Goal: Task Accomplishment & Management: Manage account settings

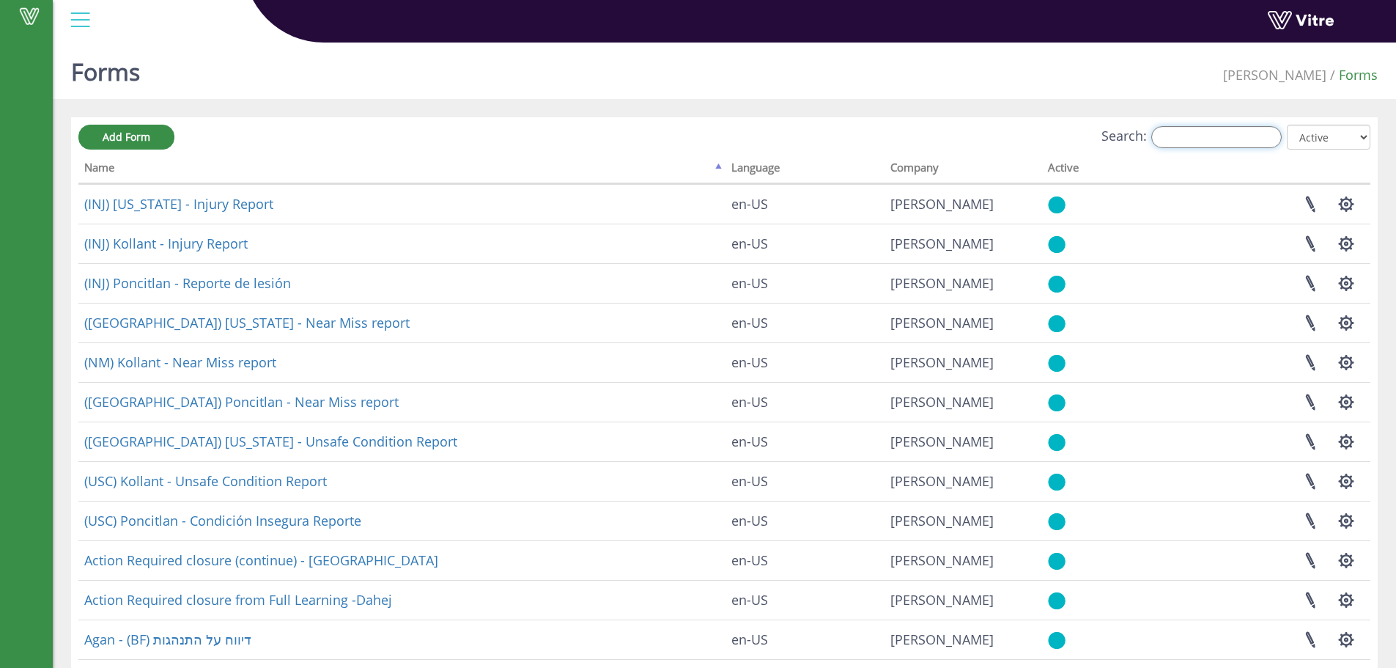
click at [1187, 136] on input "Search:" at bounding box center [1216, 137] width 130 height 22
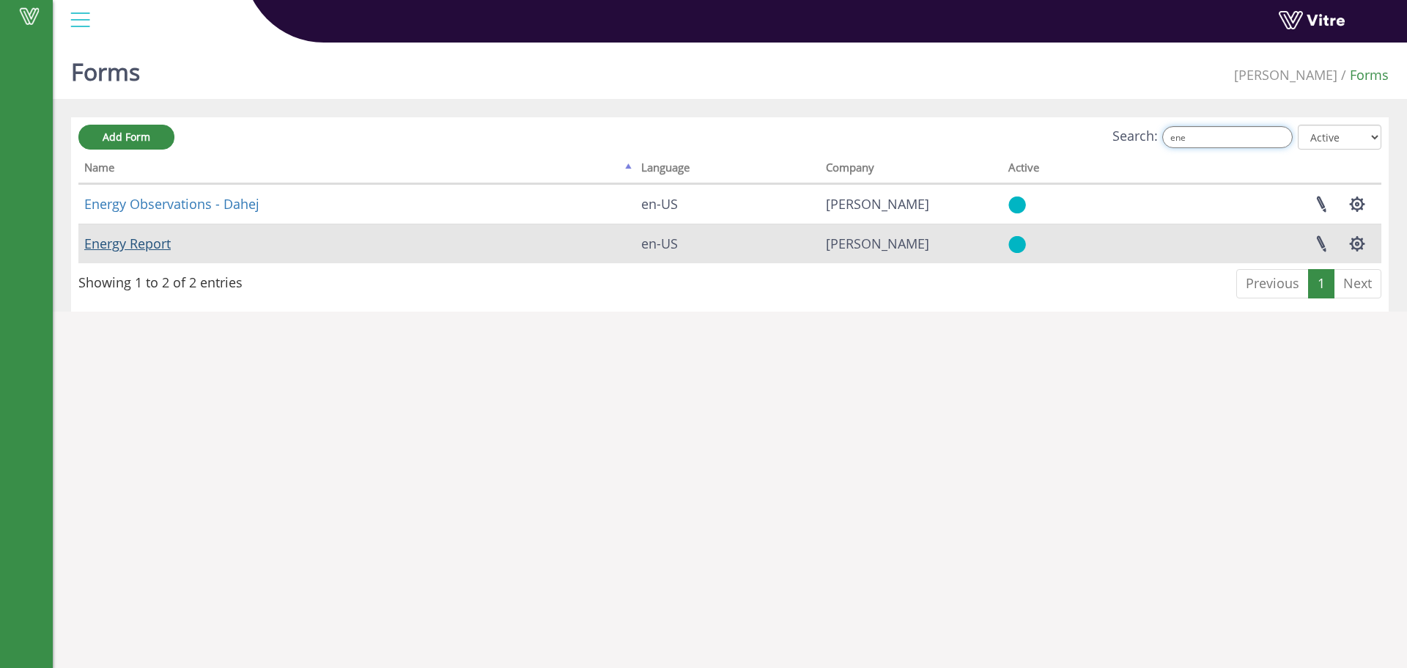
type input "ene"
click at [127, 243] on link "Energy Report" at bounding box center [127, 244] width 86 height 18
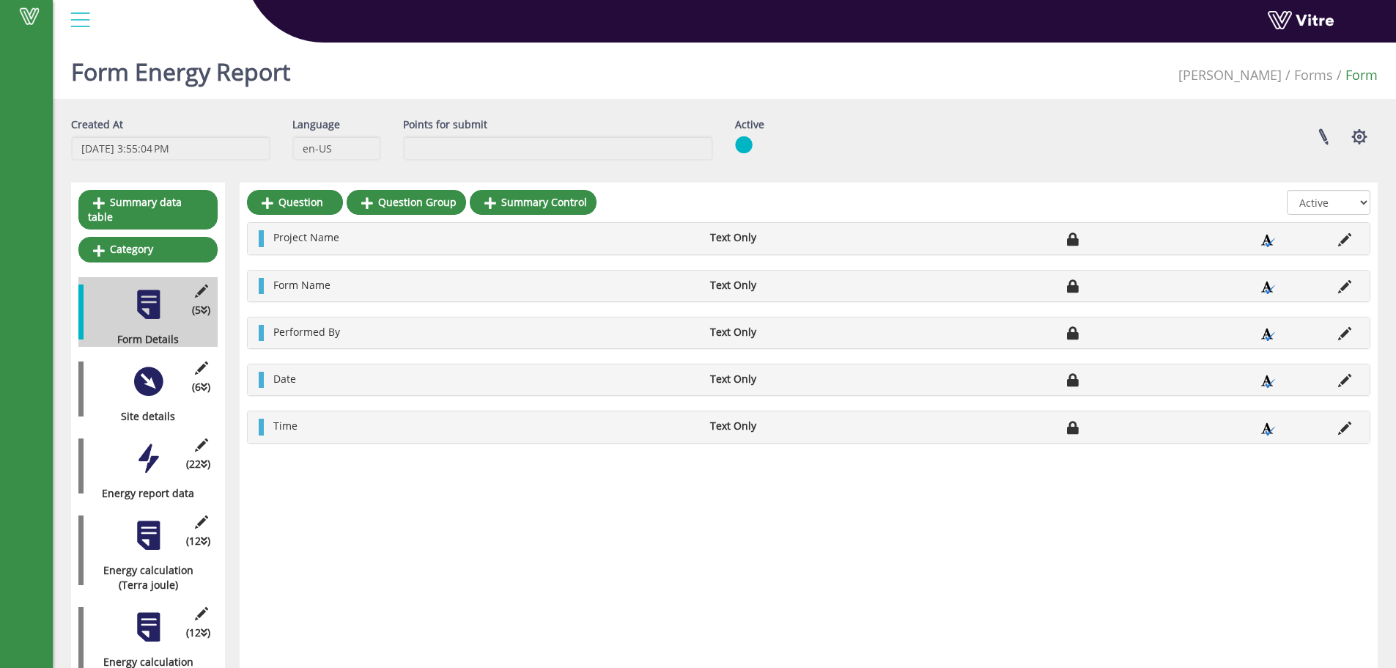
scroll to position [34, 0]
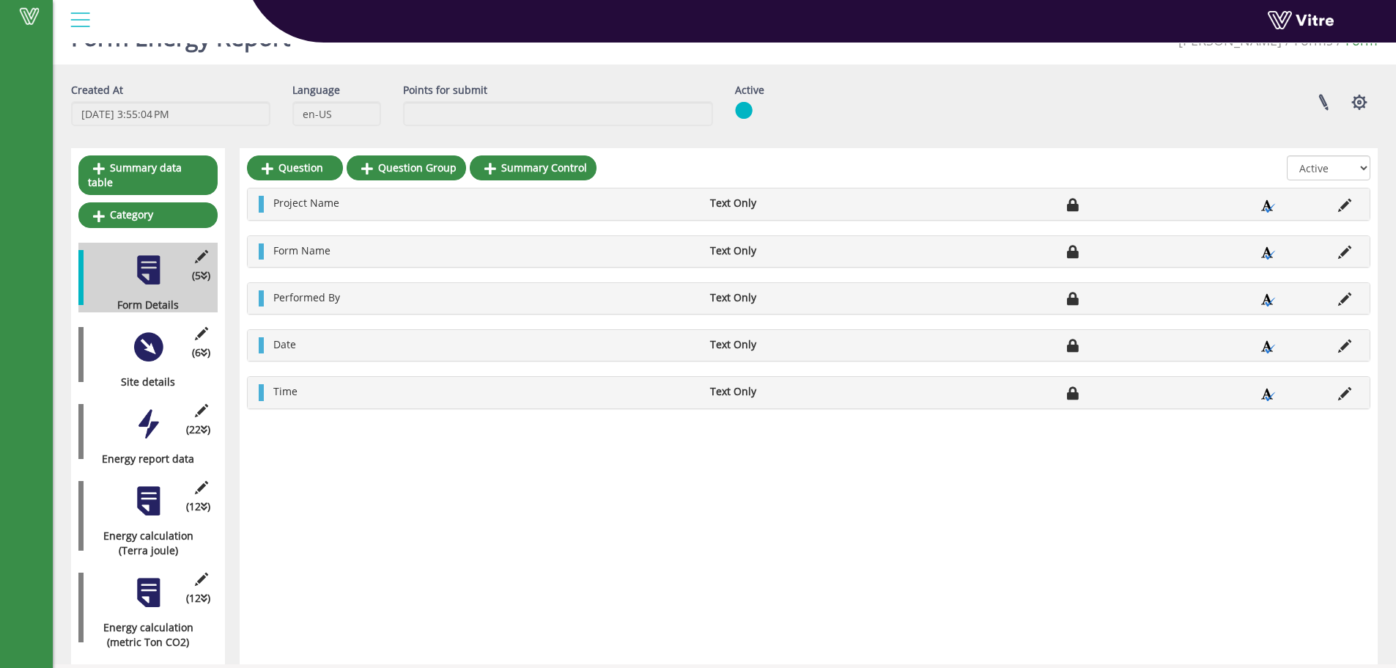
click at [148, 408] on div at bounding box center [148, 424] width 33 height 33
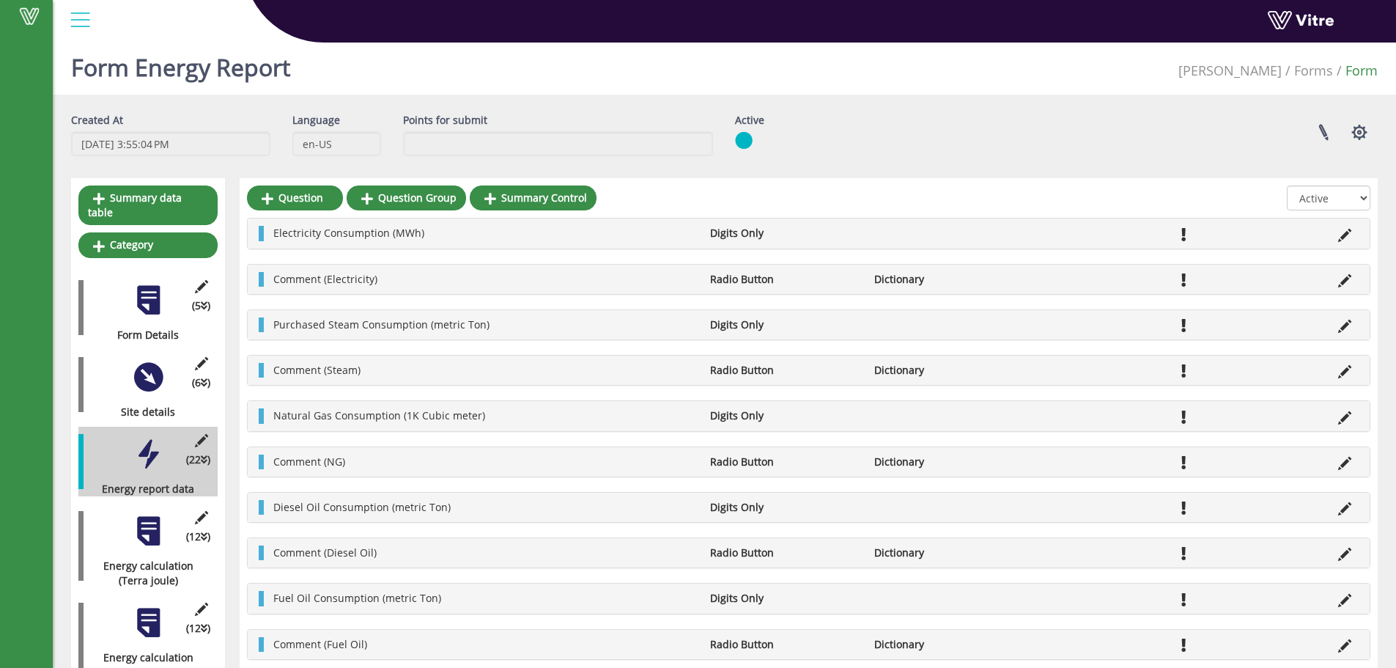
scroll to position [0, 0]
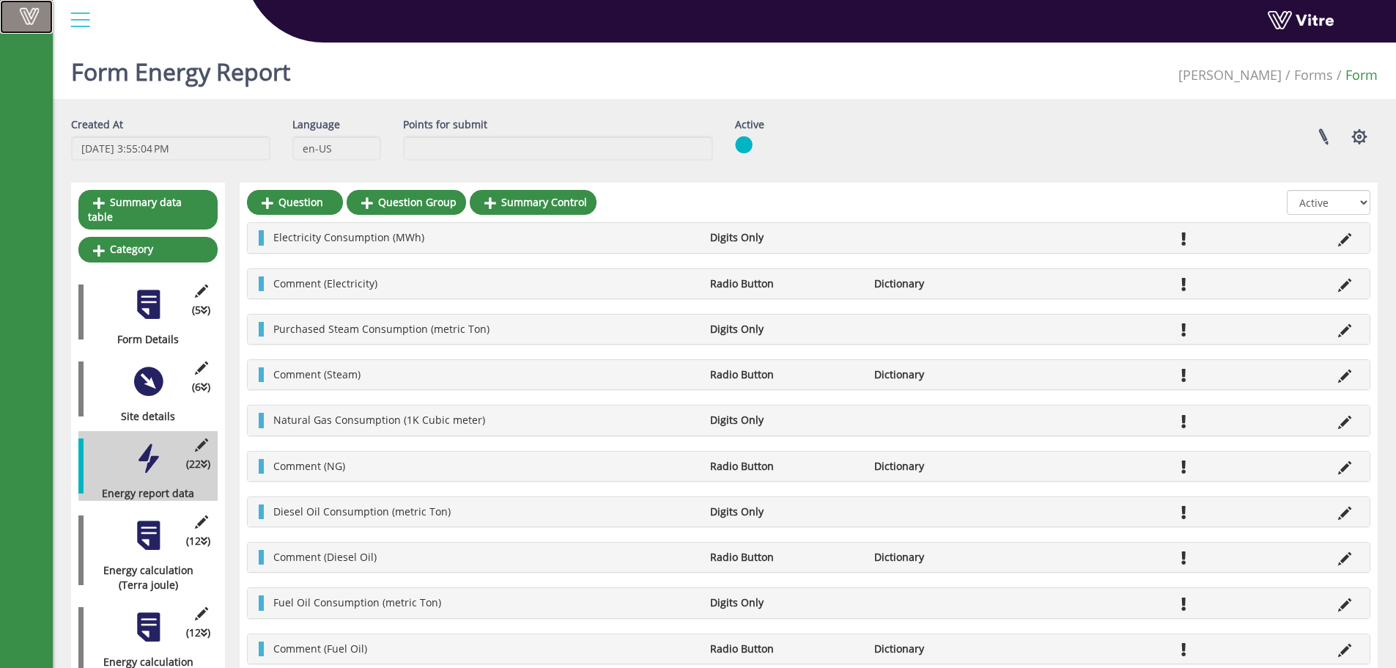
click at [28, 19] on span at bounding box center [29, 16] width 37 height 18
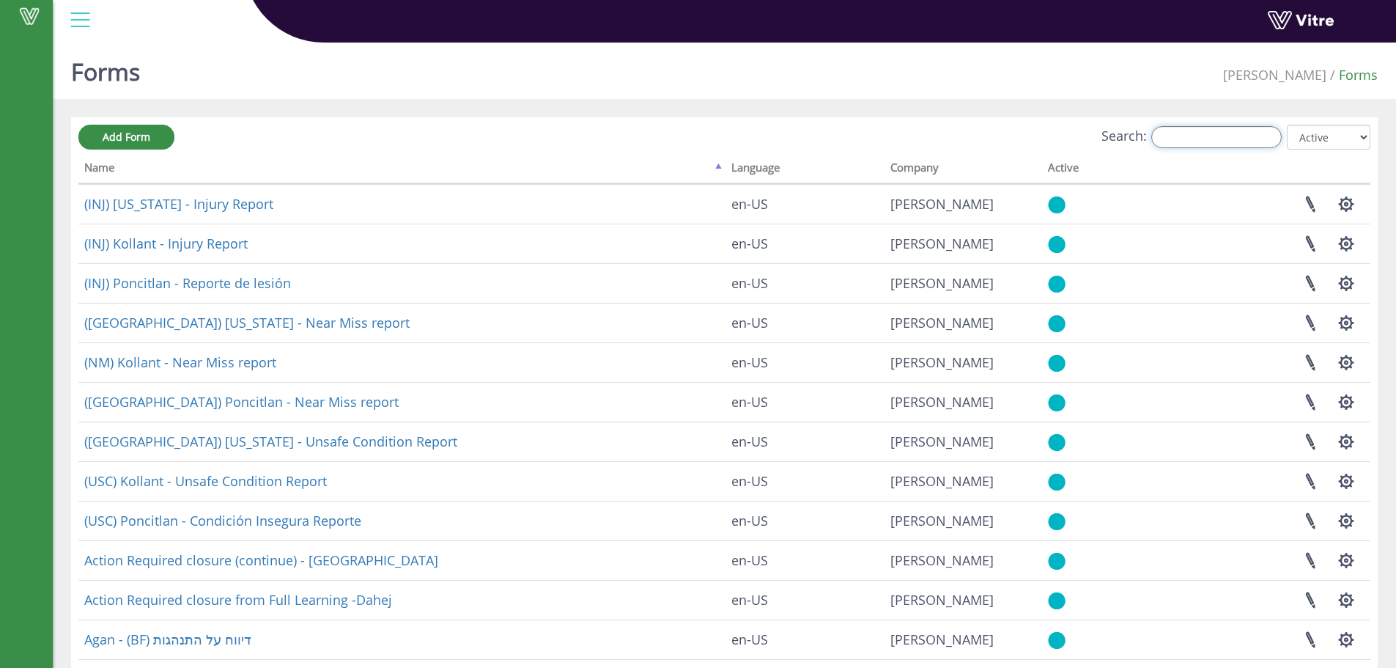
click at [1190, 131] on input "Search:" at bounding box center [1216, 137] width 130 height 22
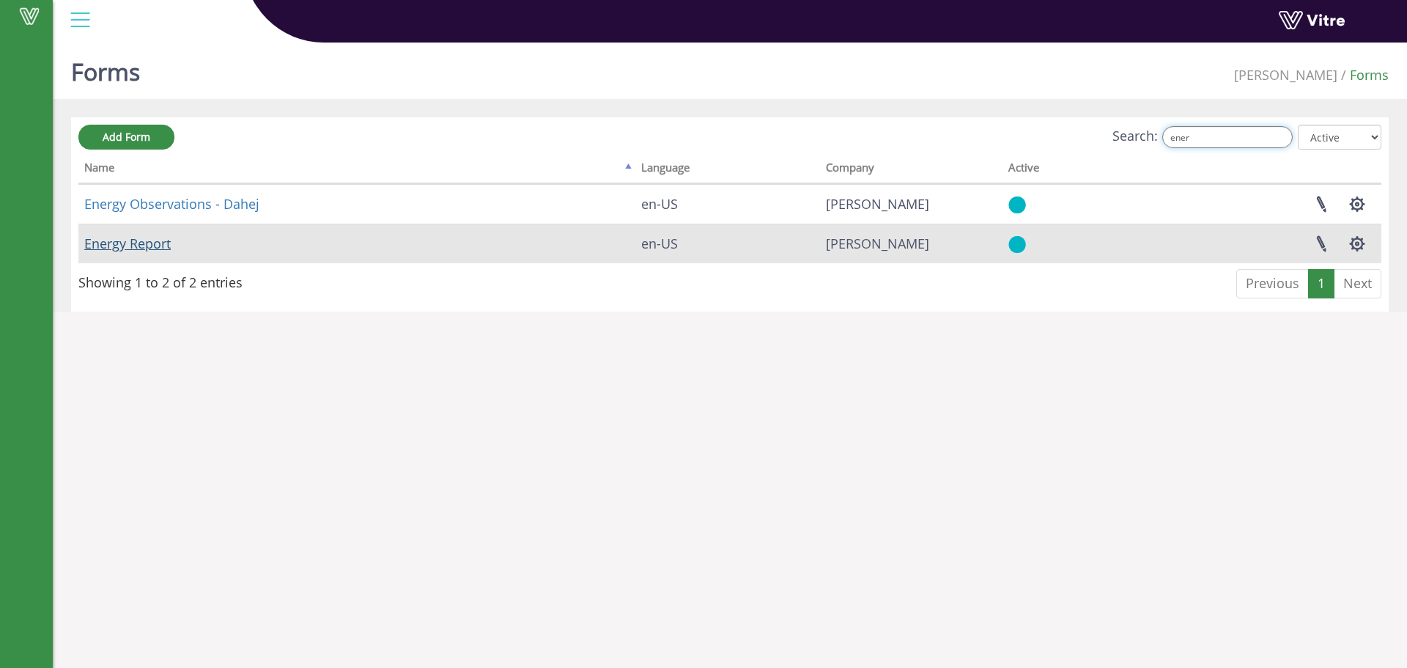
type input "ener"
click at [136, 243] on link "Energy Report" at bounding box center [127, 244] width 86 height 18
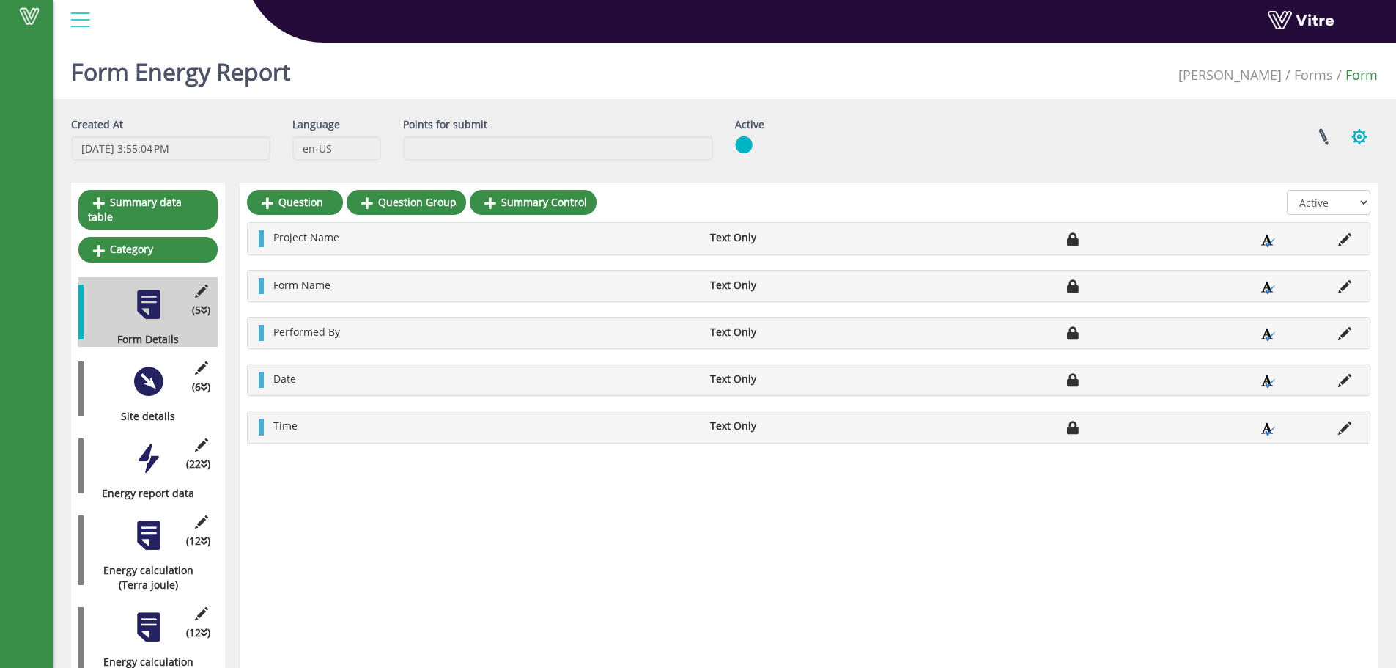
click at [1361, 134] on button "button" at bounding box center [1359, 136] width 37 height 39
click at [1291, 189] on link "Set Users" at bounding box center [1310, 190] width 133 height 19
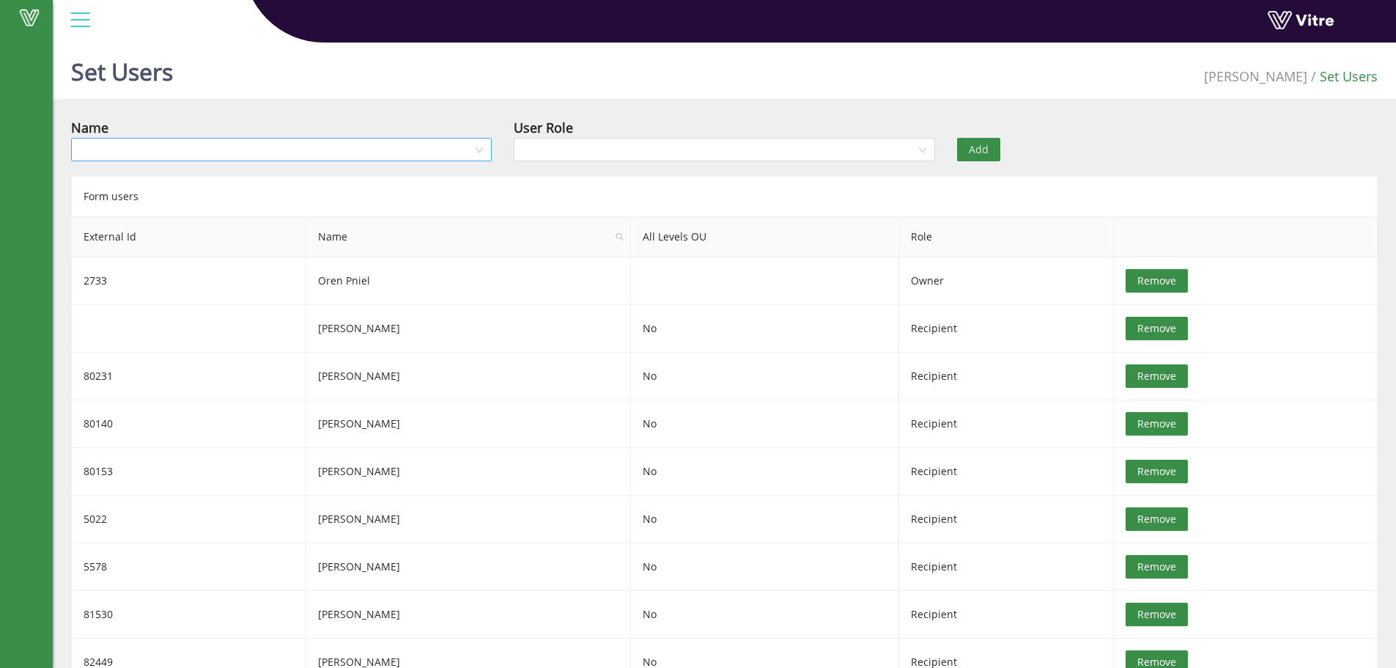
click at [158, 145] on input "search" at bounding box center [276, 150] width 393 height 22
type input "[PERSON_NAME]"
click at [110, 180] on div "[PERSON_NAME]" at bounding box center [281, 179] width 403 height 16
click at [605, 149] on input "search" at bounding box center [719, 150] width 393 height 22
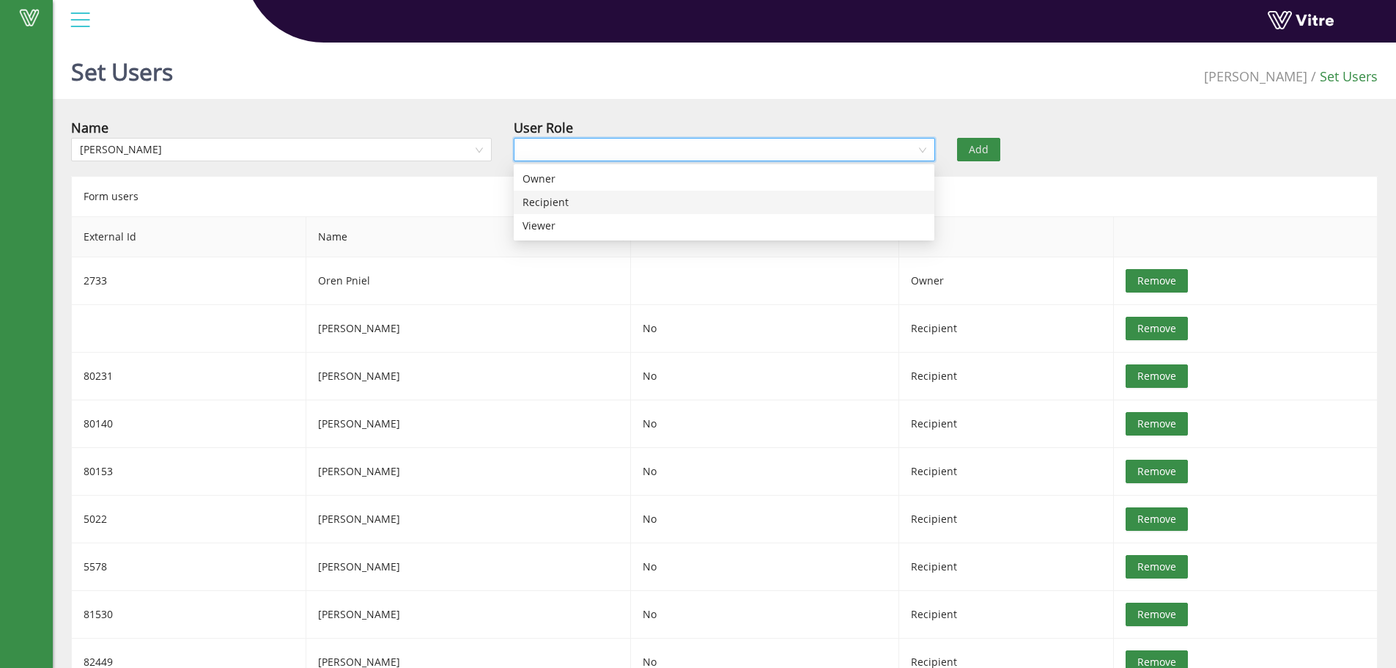
click at [559, 199] on div "Recipient" at bounding box center [724, 202] width 403 height 16
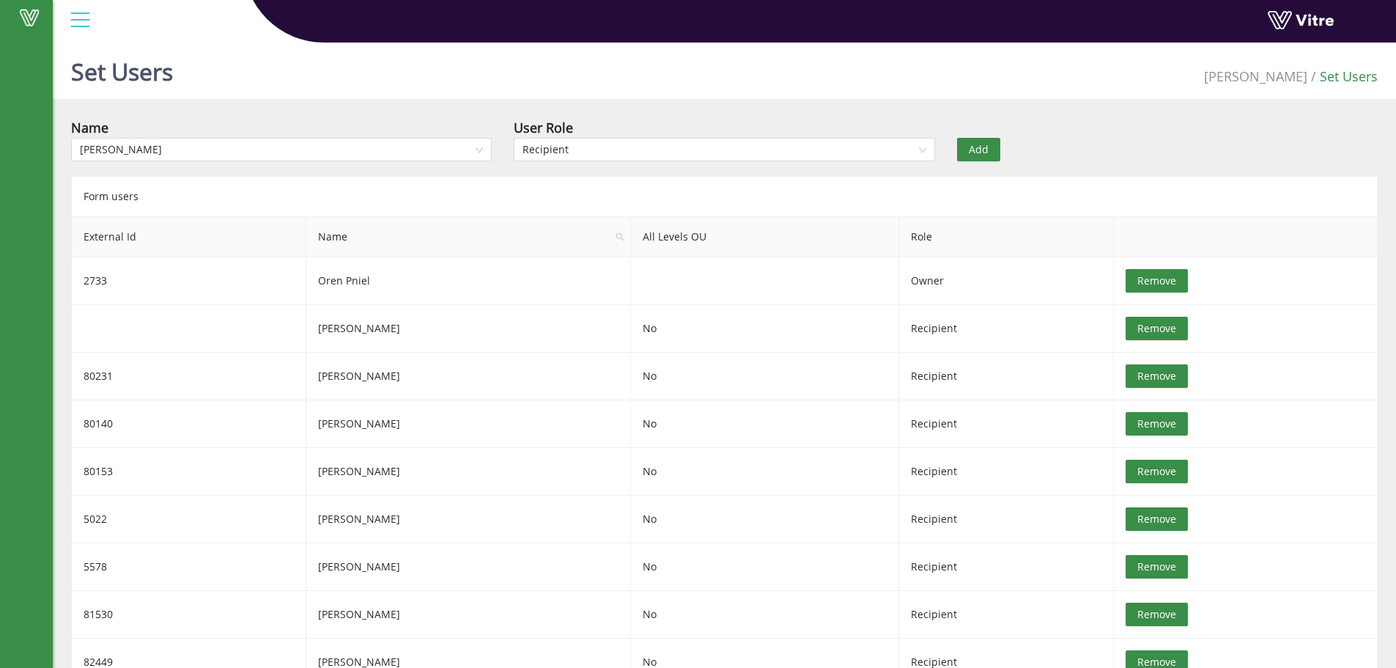
click at [984, 147] on span "Add" at bounding box center [979, 149] width 20 height 16
click at [196, 150] on input "search" at bounding box center [276, 150] width 393 height 22
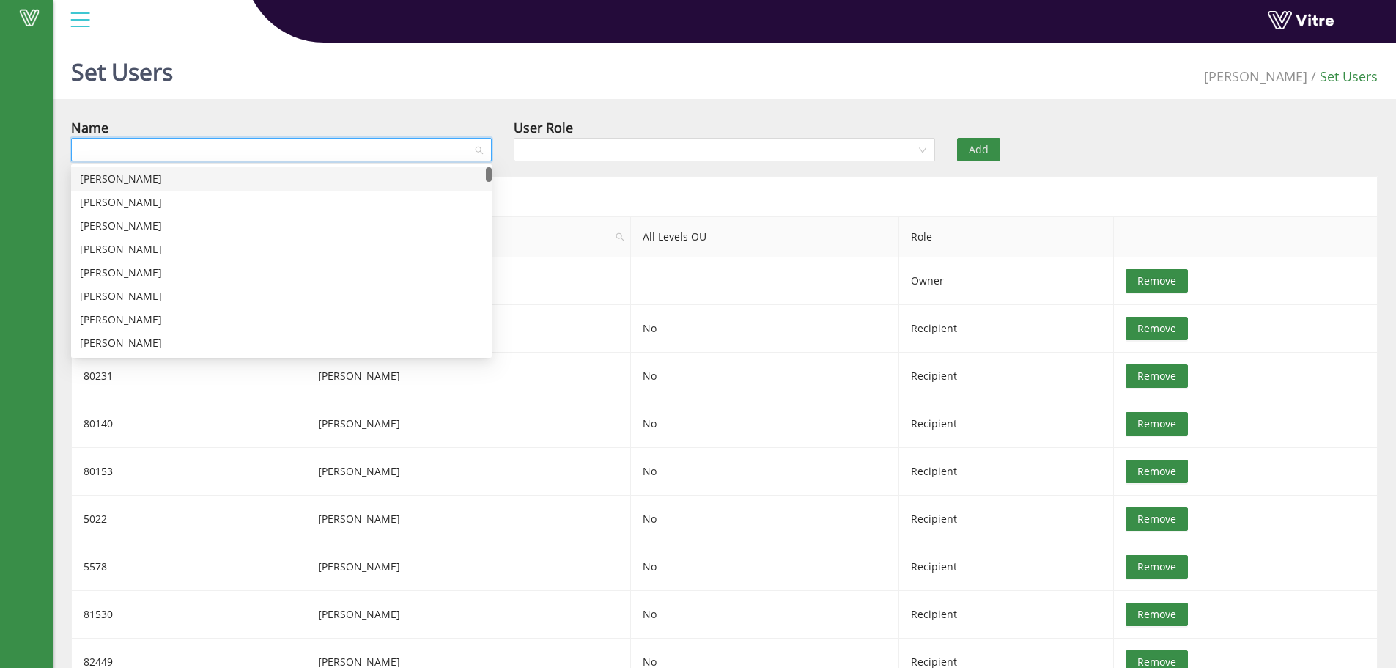
type input "d"
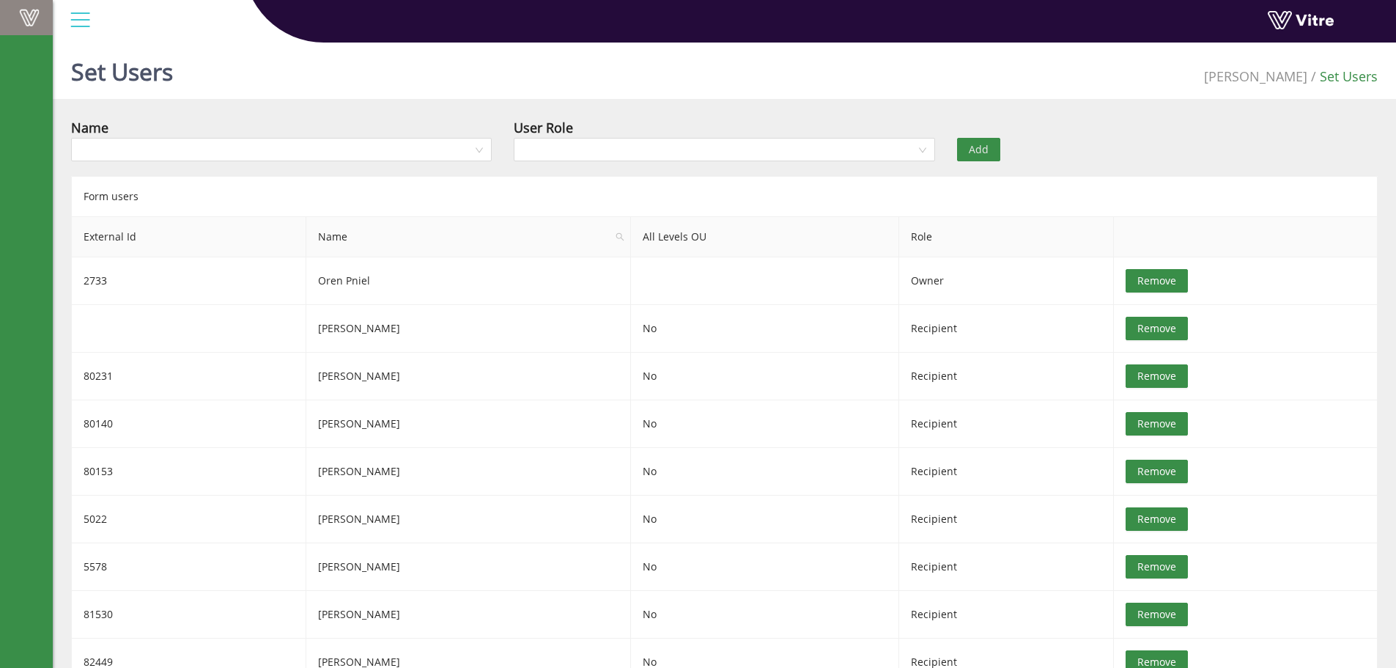
click at [24, 14] on span at bounding box center [29, 18] width 37 height 18
